Goal: Find specific page/section: Find specific page/section

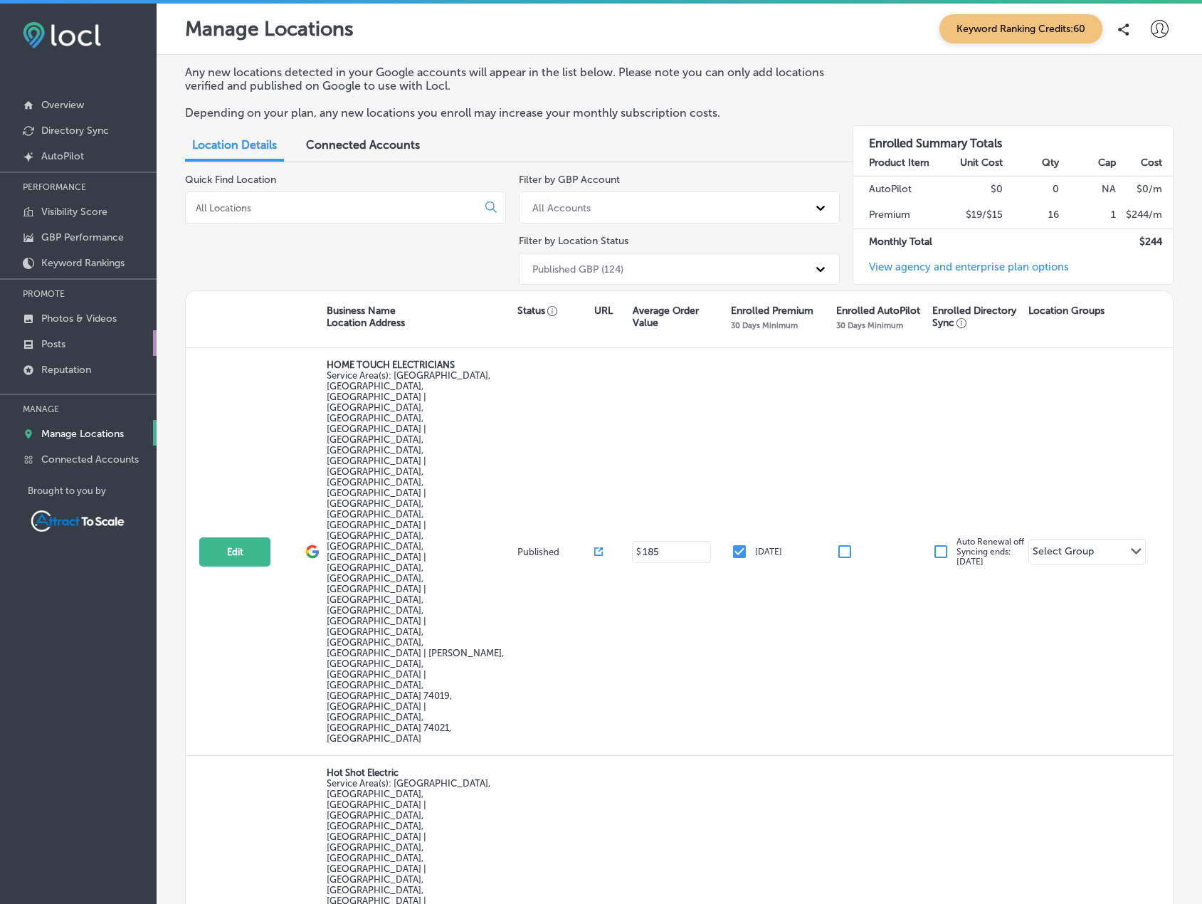
click at [88, 336] on link "Posts" at bounding box center [78, 343] width 157 height 26
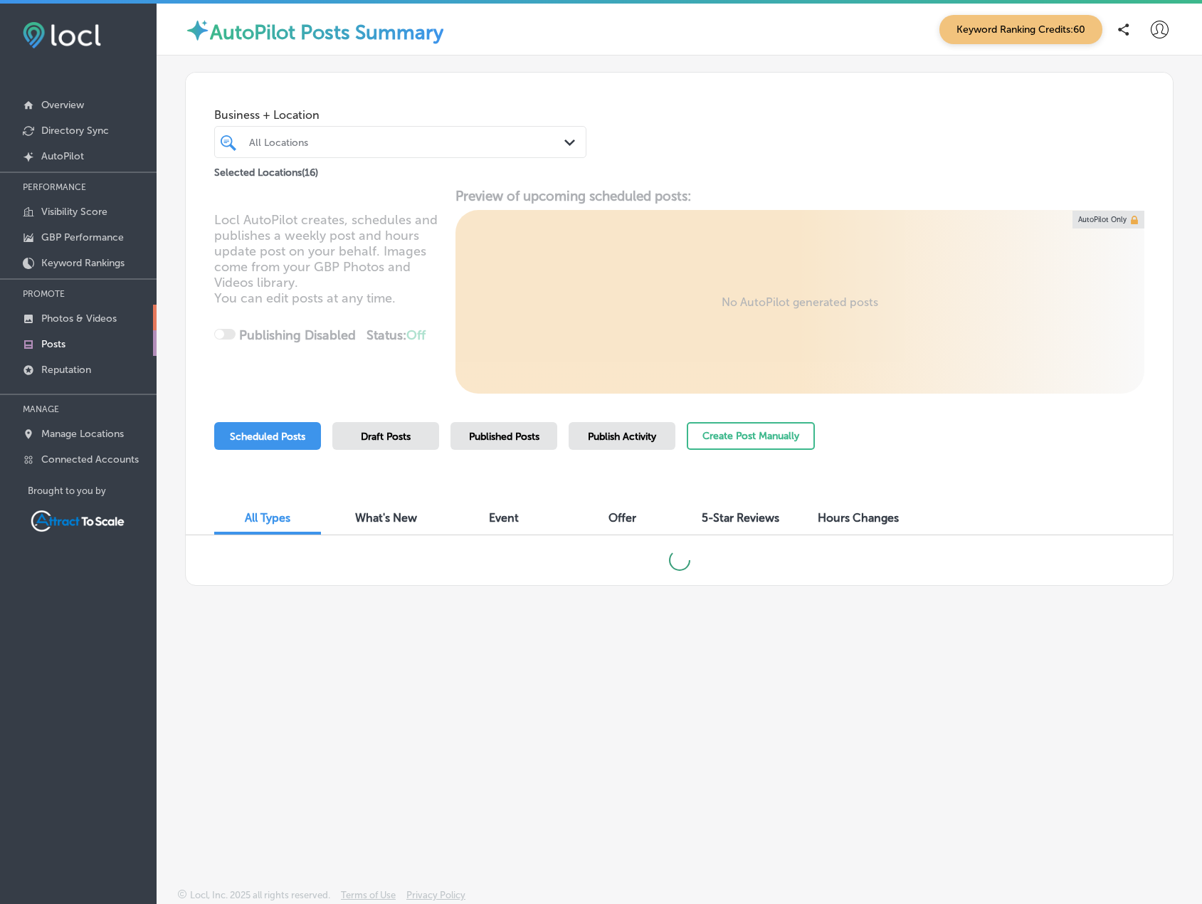
click at [109, 314] on p "Photos & Videos" at bounding box center [78, 319] width 75 height 12
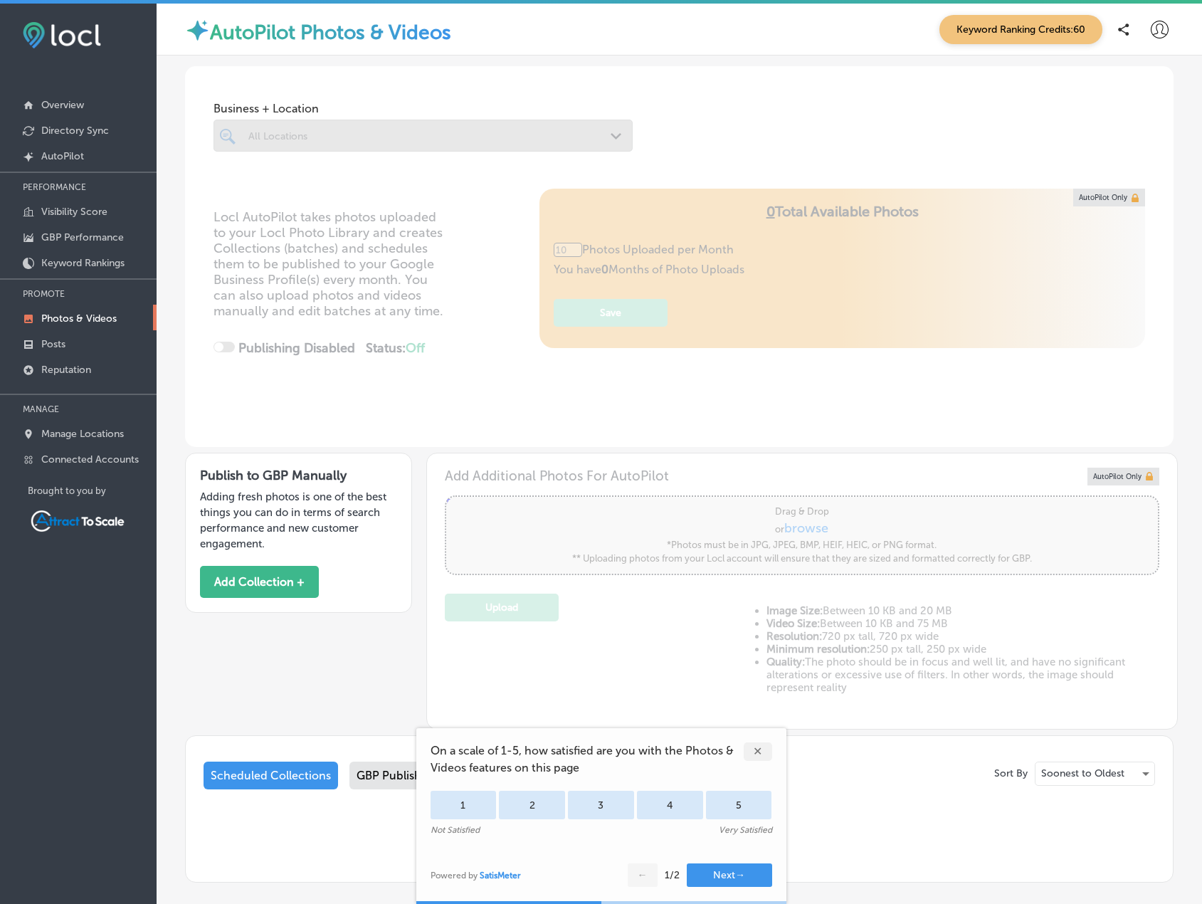
click at [749, 753] on div "✕" at bounding box center [758, 752] width 28 height 19
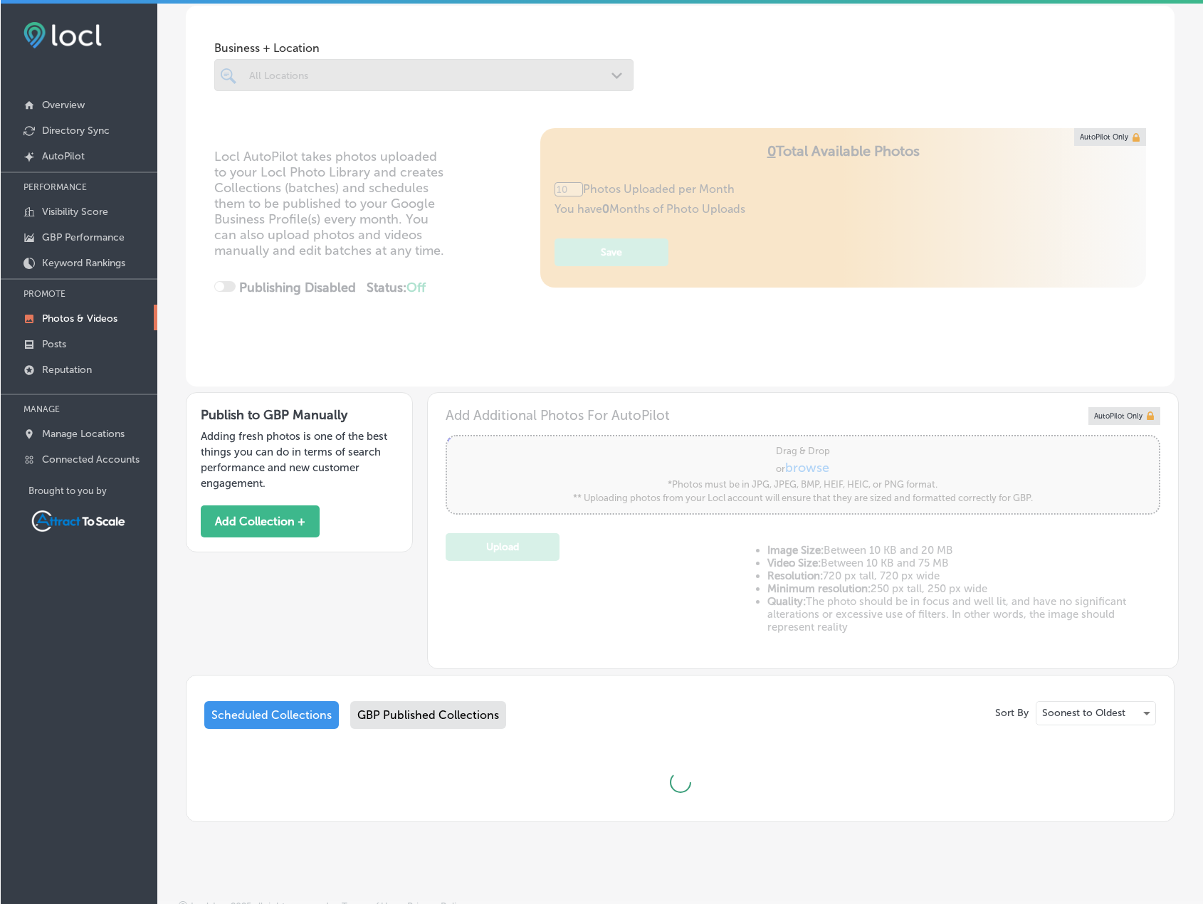
scroll to position [71, 0]
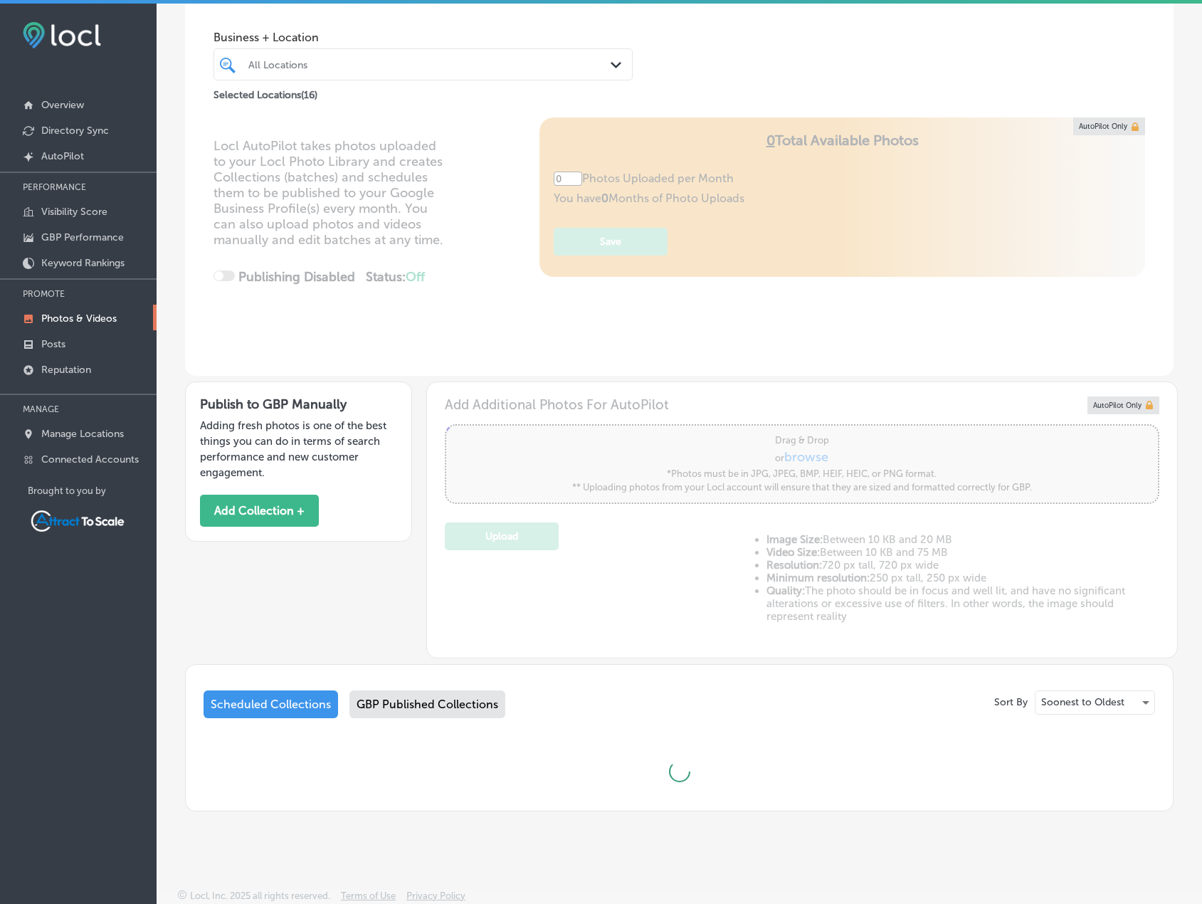
type input "5"
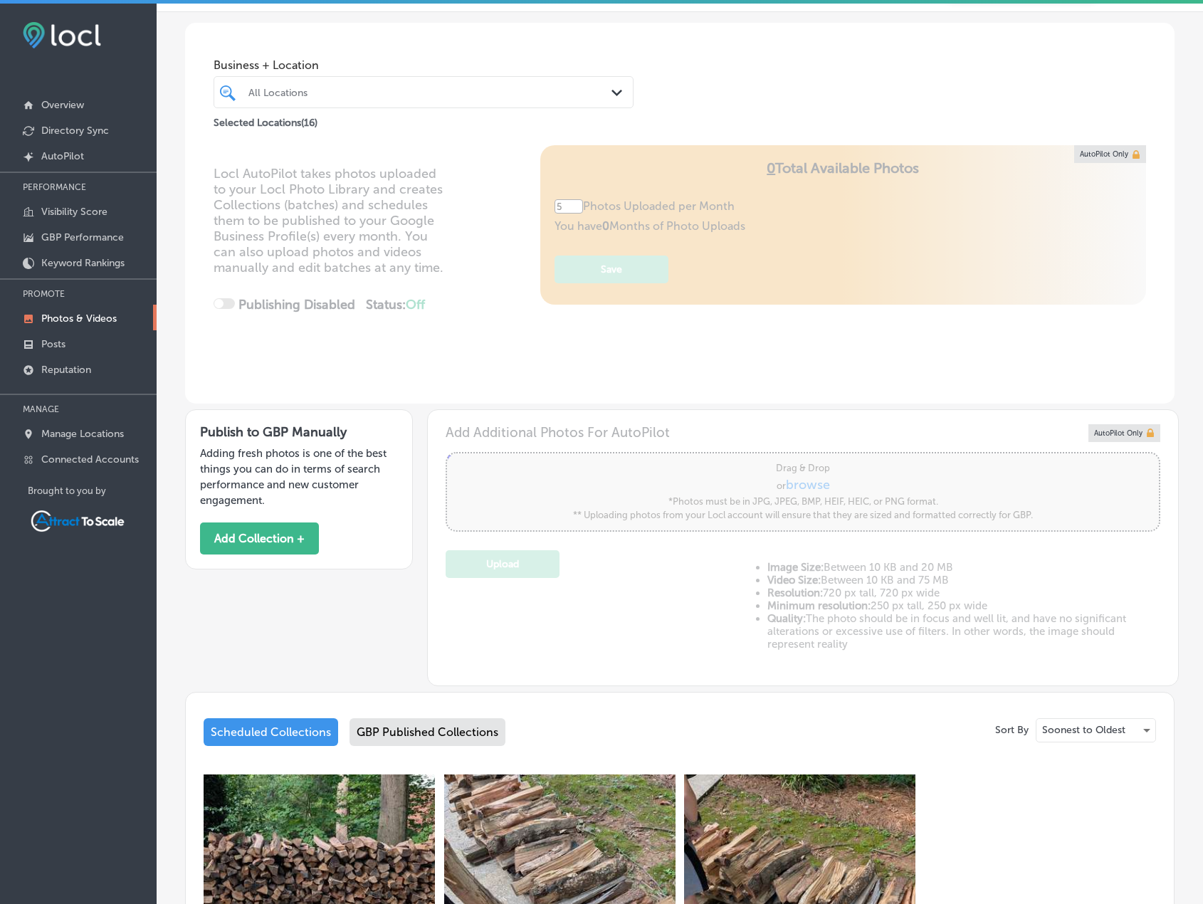
scroll to position [0, 0]
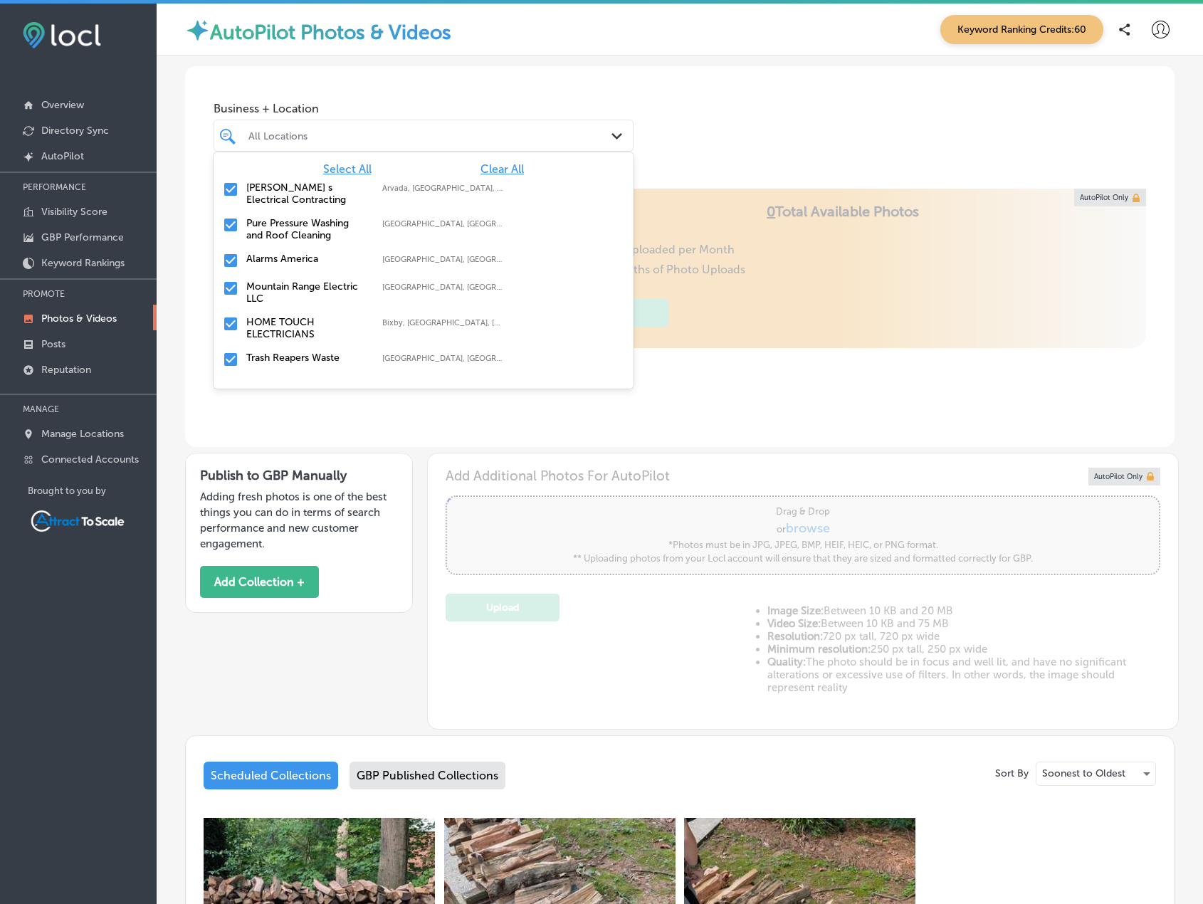
click at [304, 144] on div at bounding box center [406, 135] width 318 height 19
click at [502, 164] on span "Clear All" at bounding box center [502, 169] width 43 height 14
click at [221, 362] on div "Trash Reapers Waste Collection [GEOGRAPHIC_DATA], [GEOGRAPHIC_DATA], [GEOGRAPHI…" at bounding box center [423, 364] width 409 height 30
click at [772, 113] on div "Business + Location option focused, 4 of 17. 17 results available. Use Up and D…" at bounding box center [680, 120] width 990 height 108
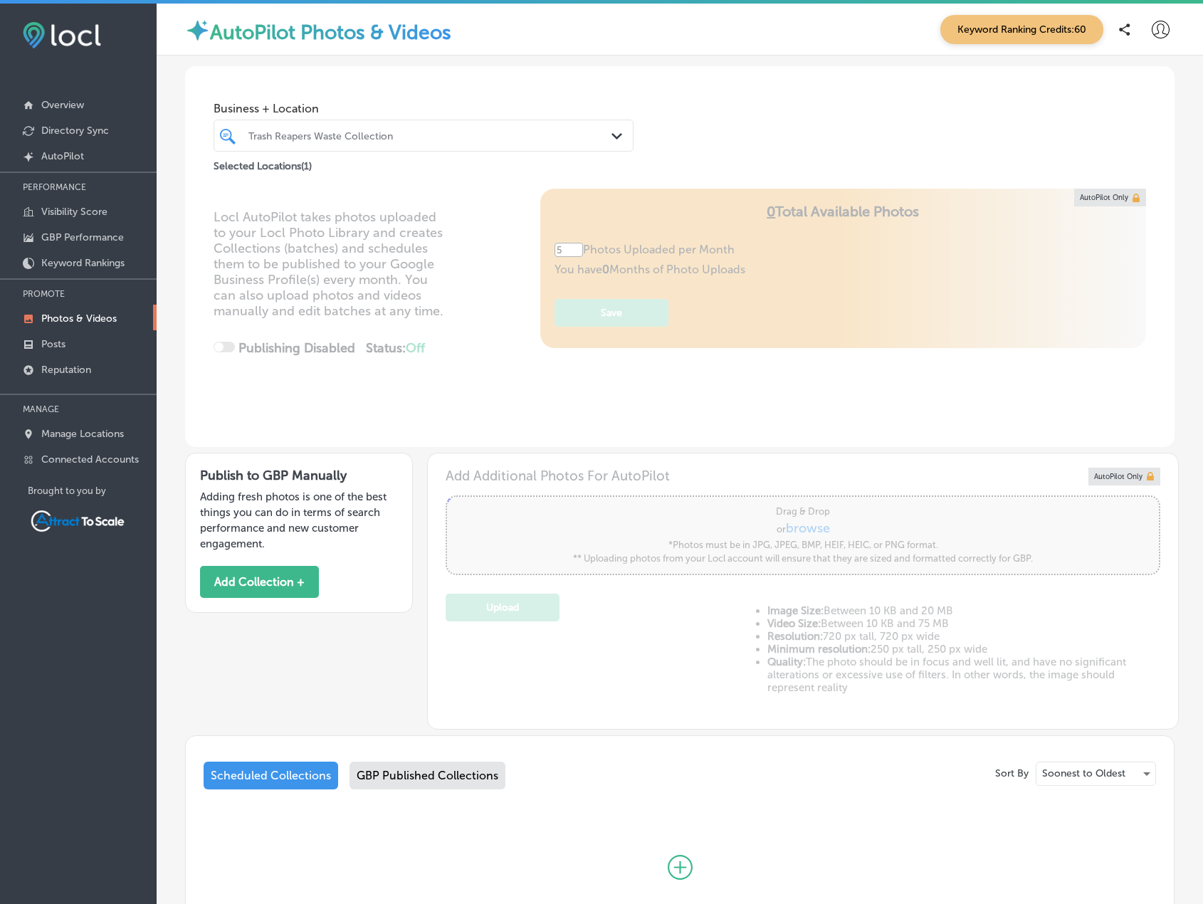
scroll to position [65, 0]
